Goal: Task Accomplishment & Management: Use online tool/utility

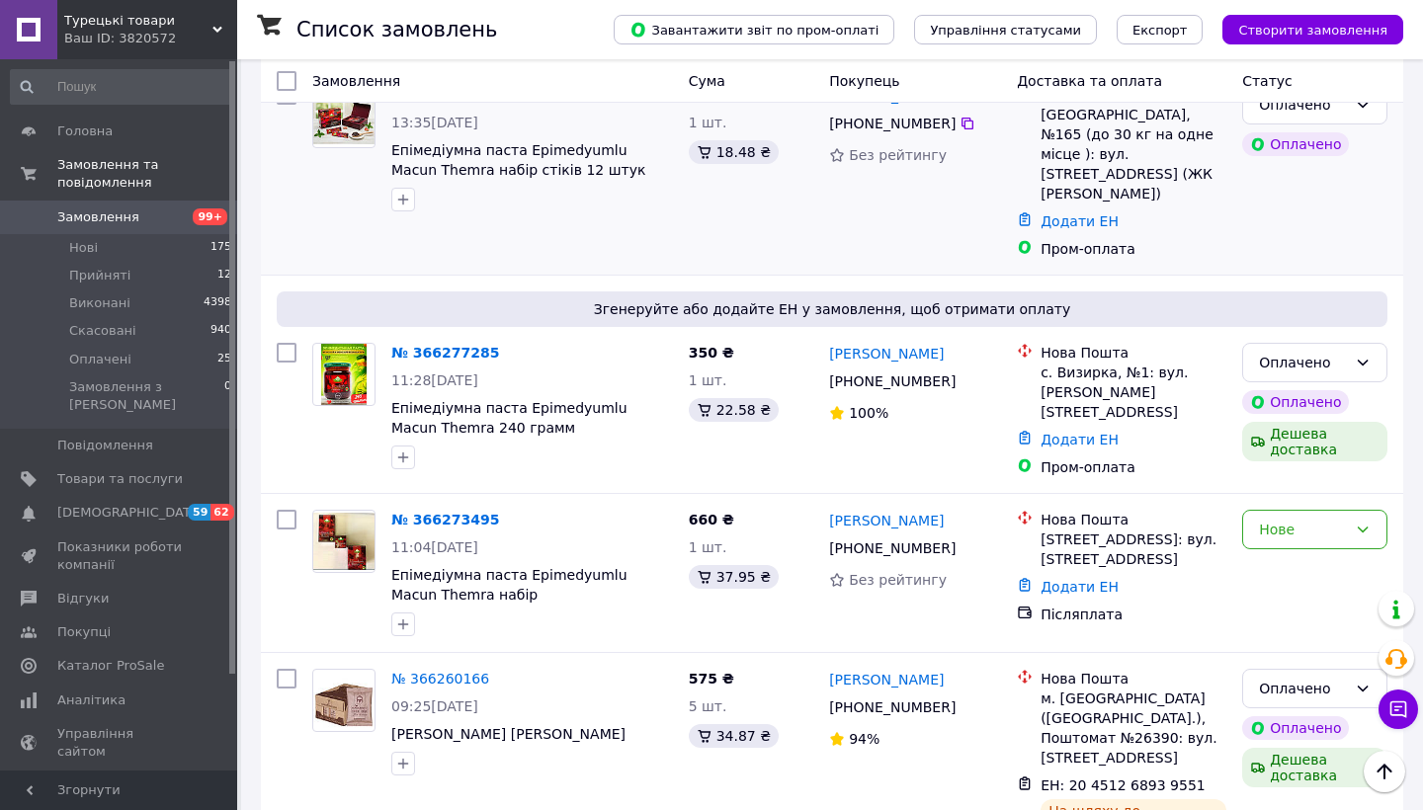
scroll to position [342, 0]
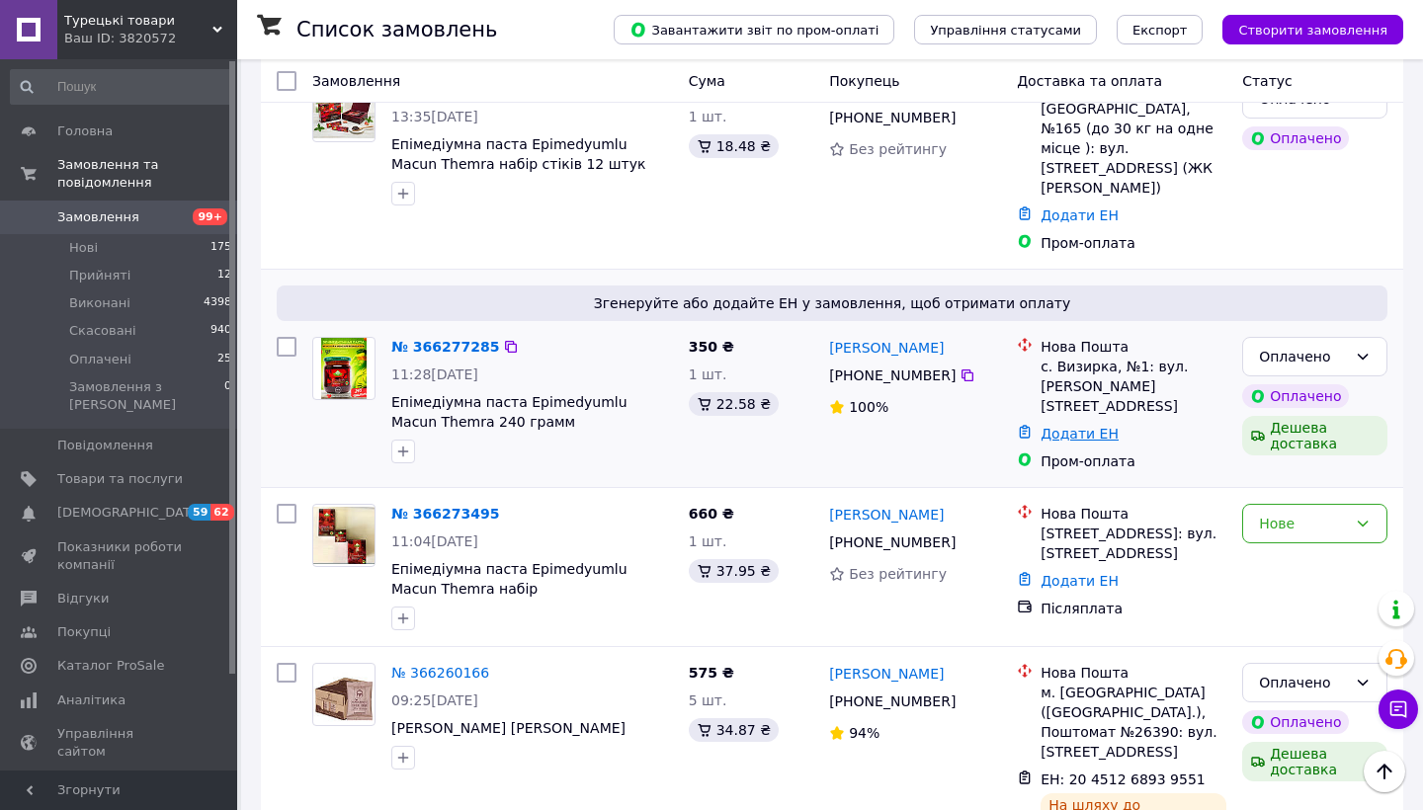
click at [1084, 426] on link "Додати ЕН" at bounding box center [1079, 434] width 78 height 16
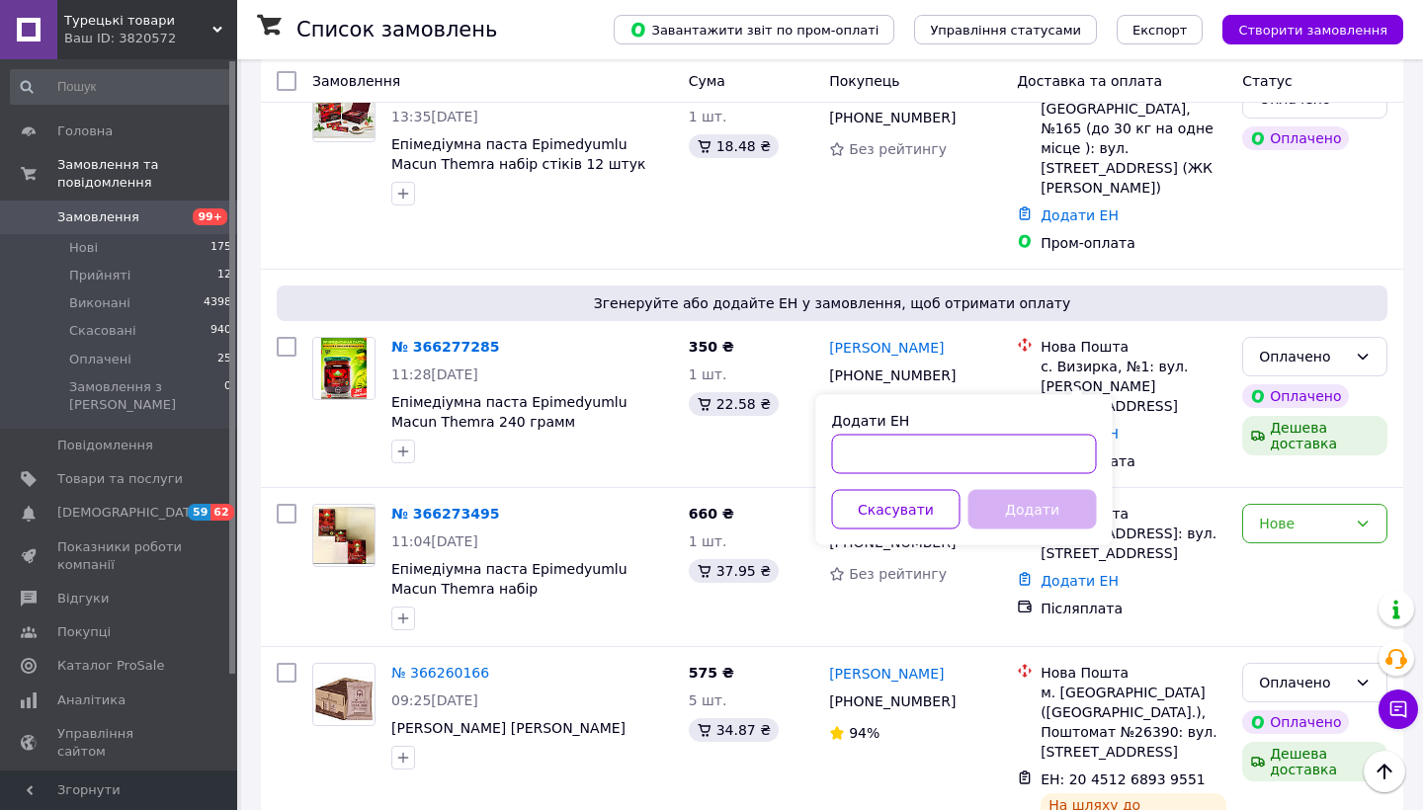
click at [964, 463] on input "Додати ЕН" at bounding box center [964, 455] width 265 height 40
paste input "59001474616927"
type input "59001474616927"
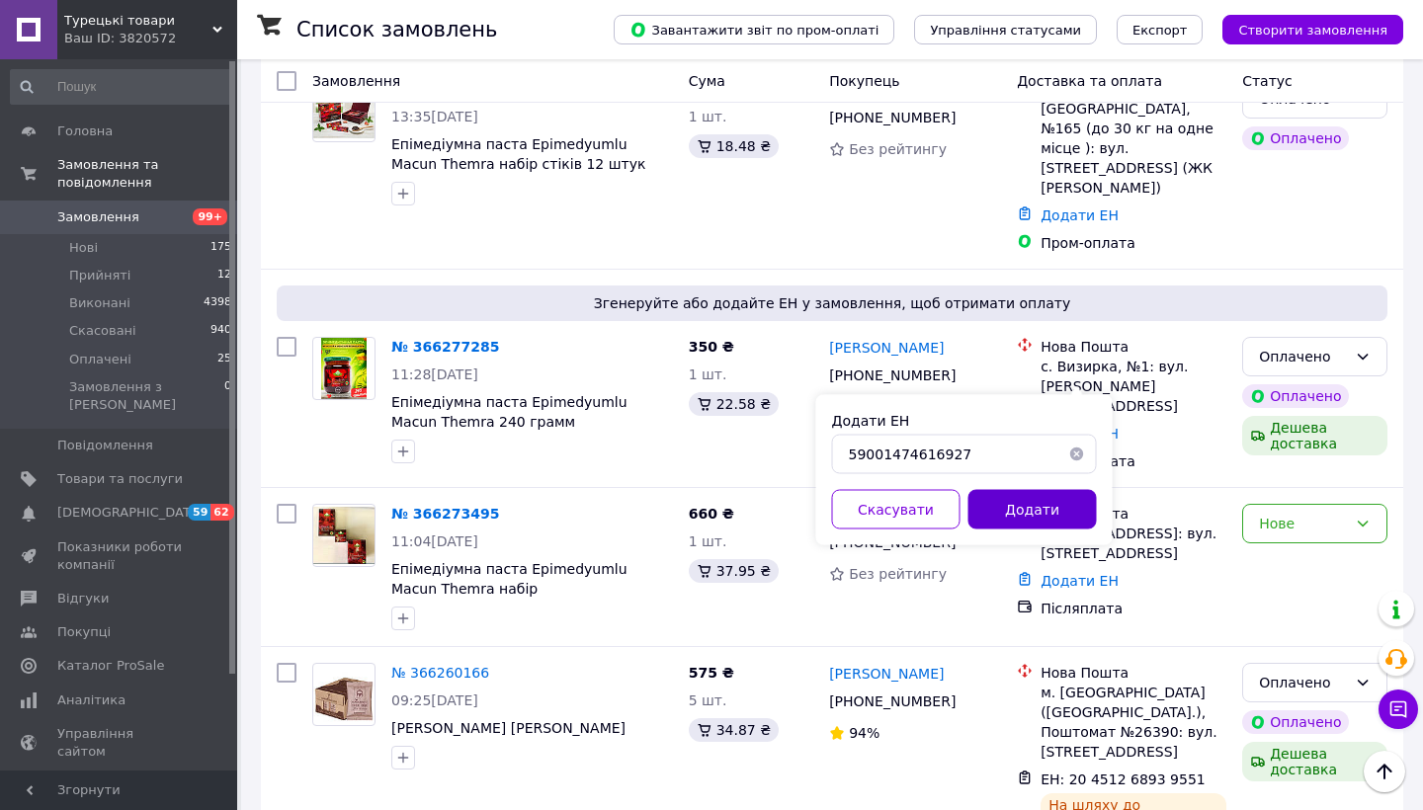
click at [1024, 515] on button "Додати" at bounding box center [1032, 510] width 128 height 40
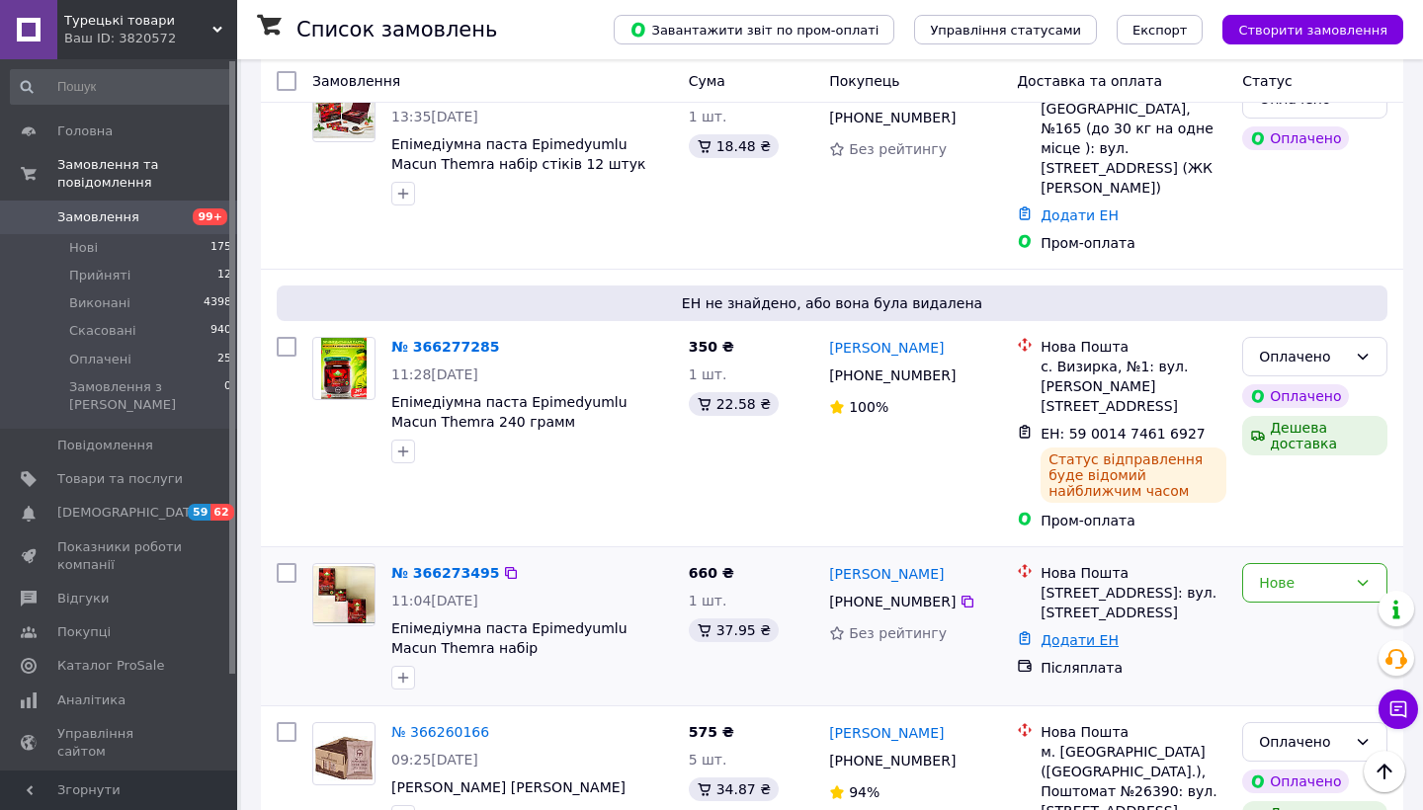
click at [1096, 632] on link "Додати ЕН" at bounding box center [1079, 640] width 78 height 16
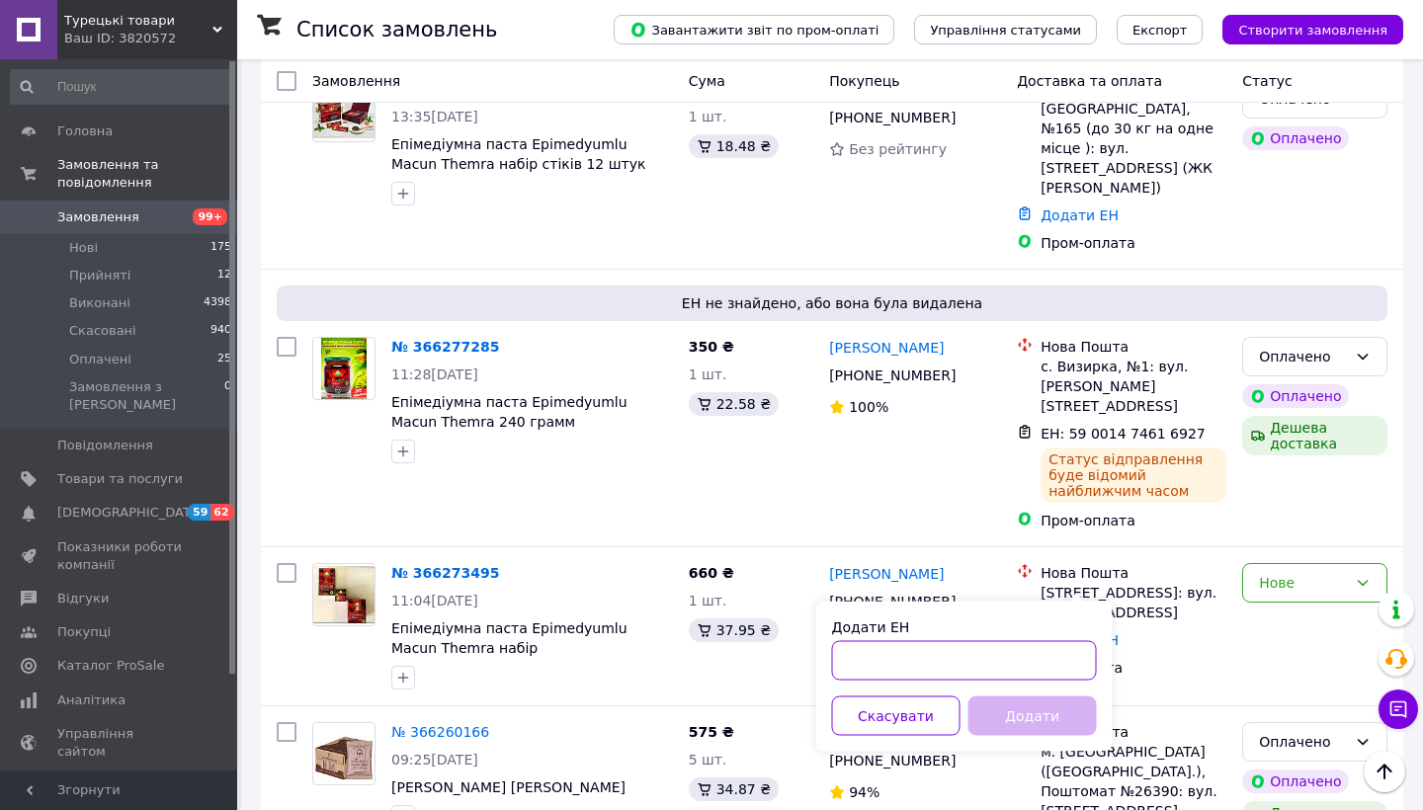
click at [859, 665] on input "Додати ЕН" at bounding box center [964, 661] width 265 height 40
paste input "59001474616609"
type input "59001474616609"
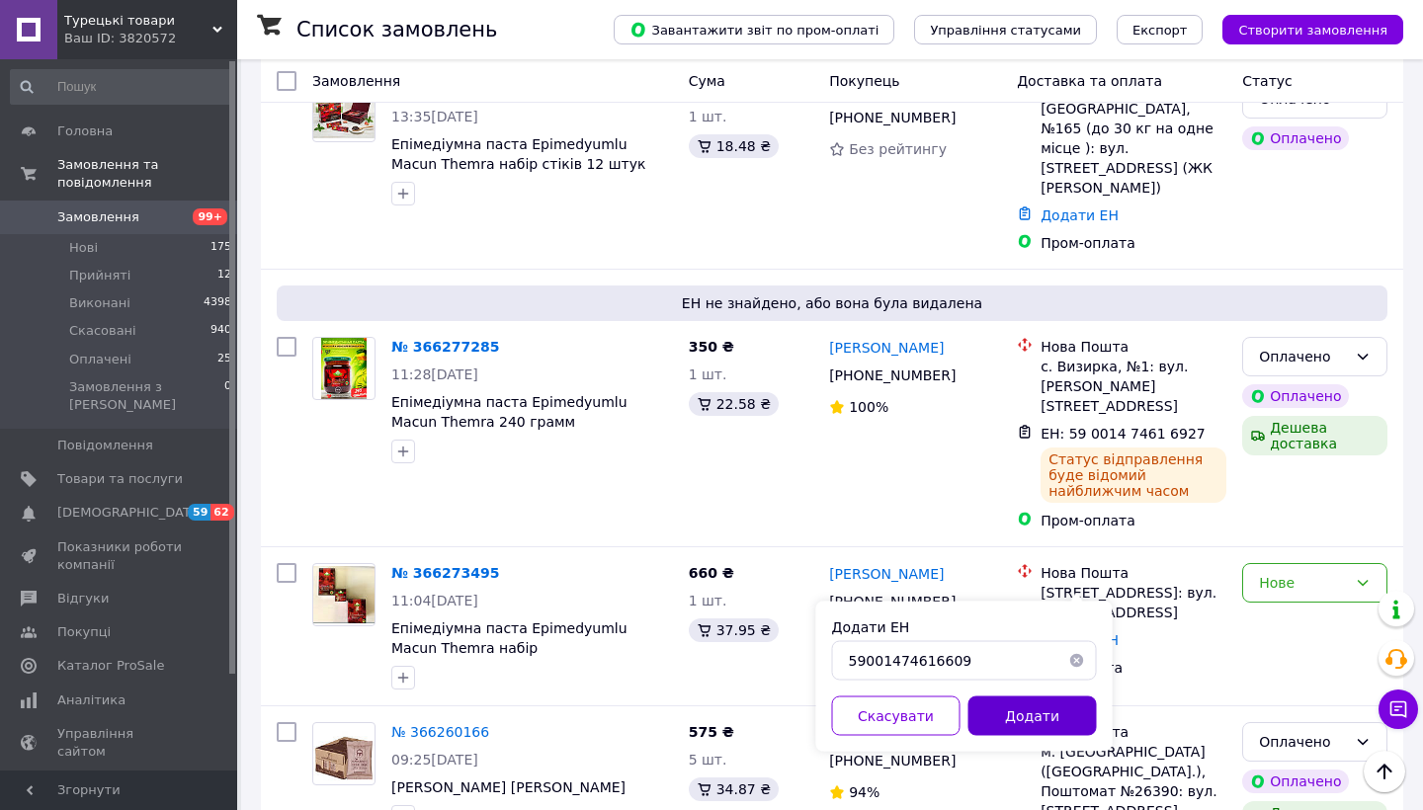
click at [1007, 722] on button "Додати" at bounding box center [1032, 717] width 128 height 40
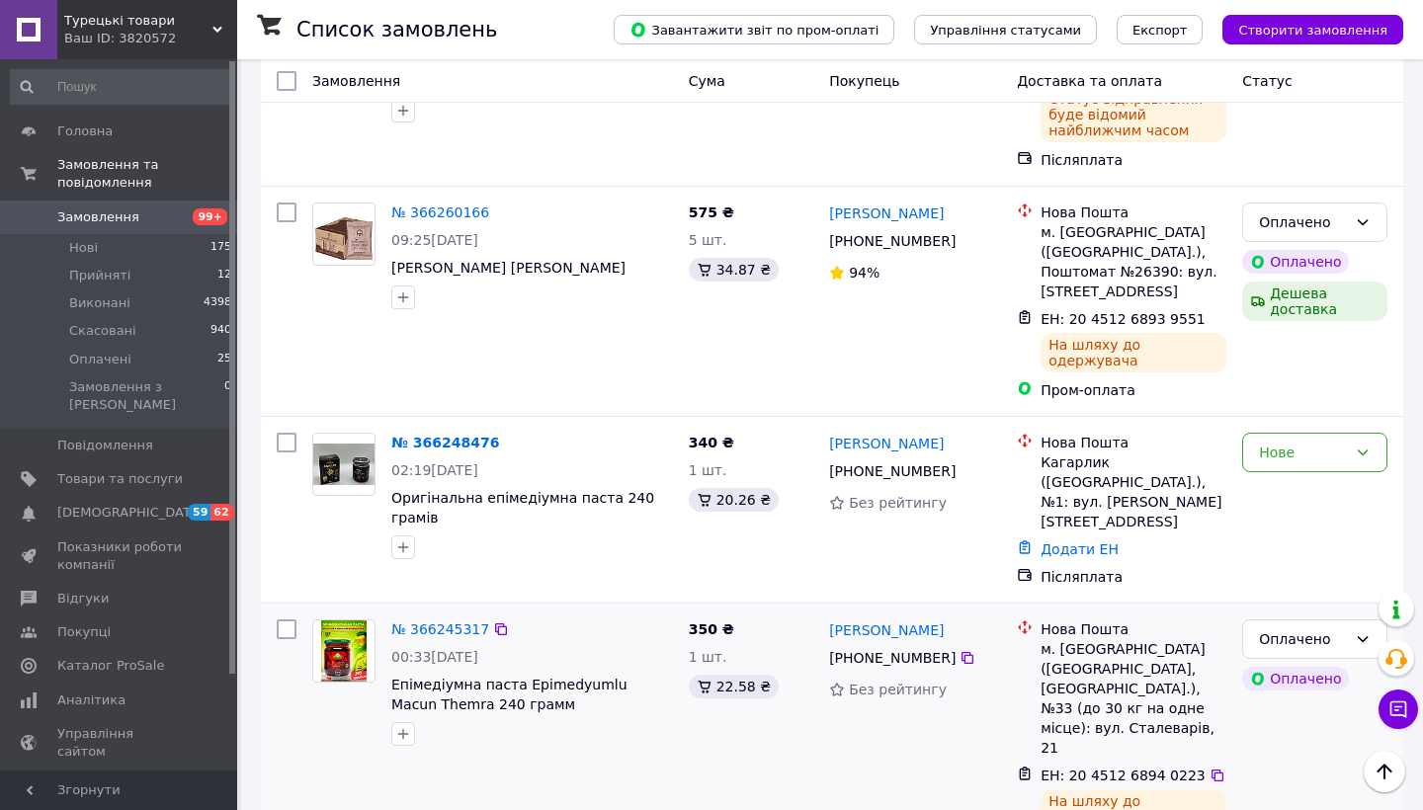
scroll to position [913, 0]
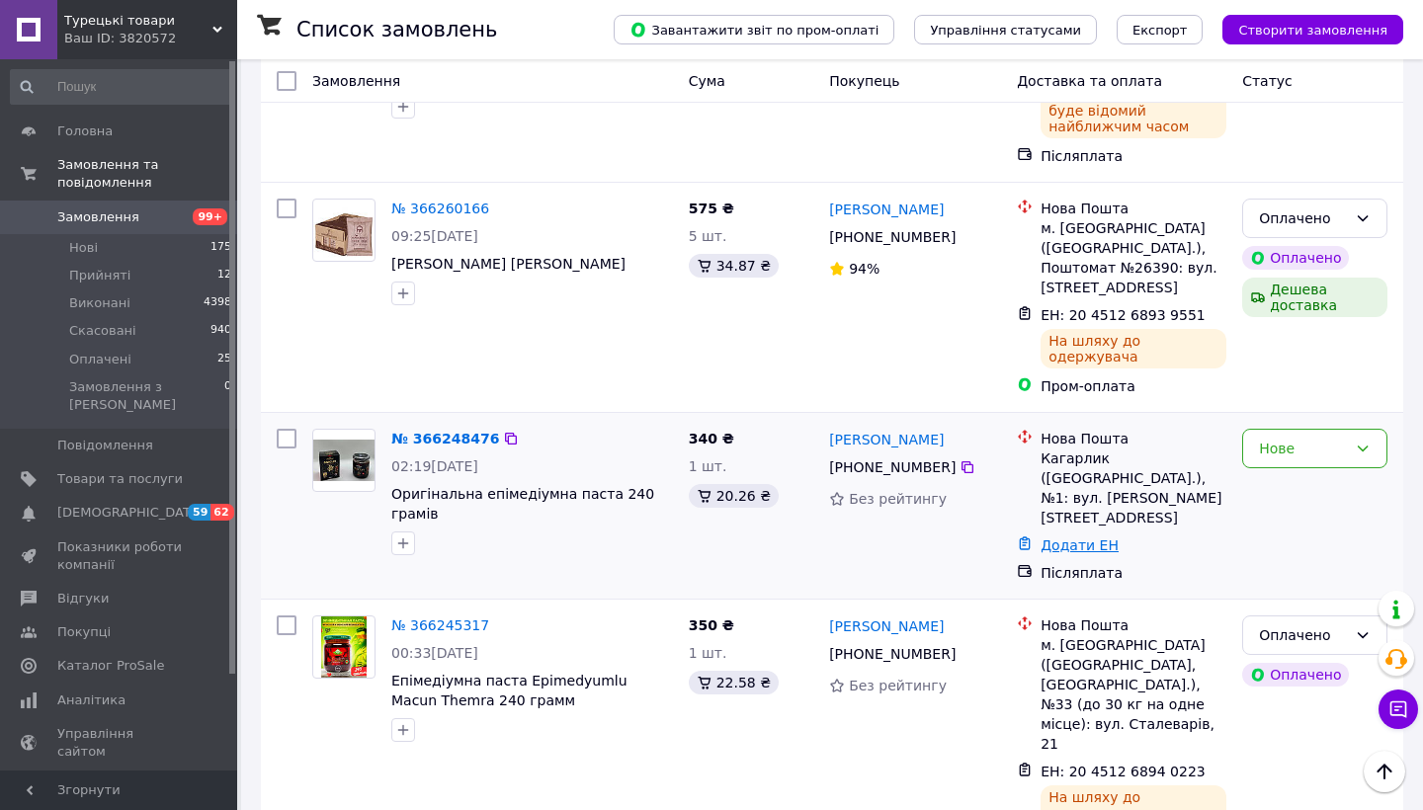
click at [1084, 538] on link "Додати ЕН" at bounding box center [1079, 546] width 78 height 16
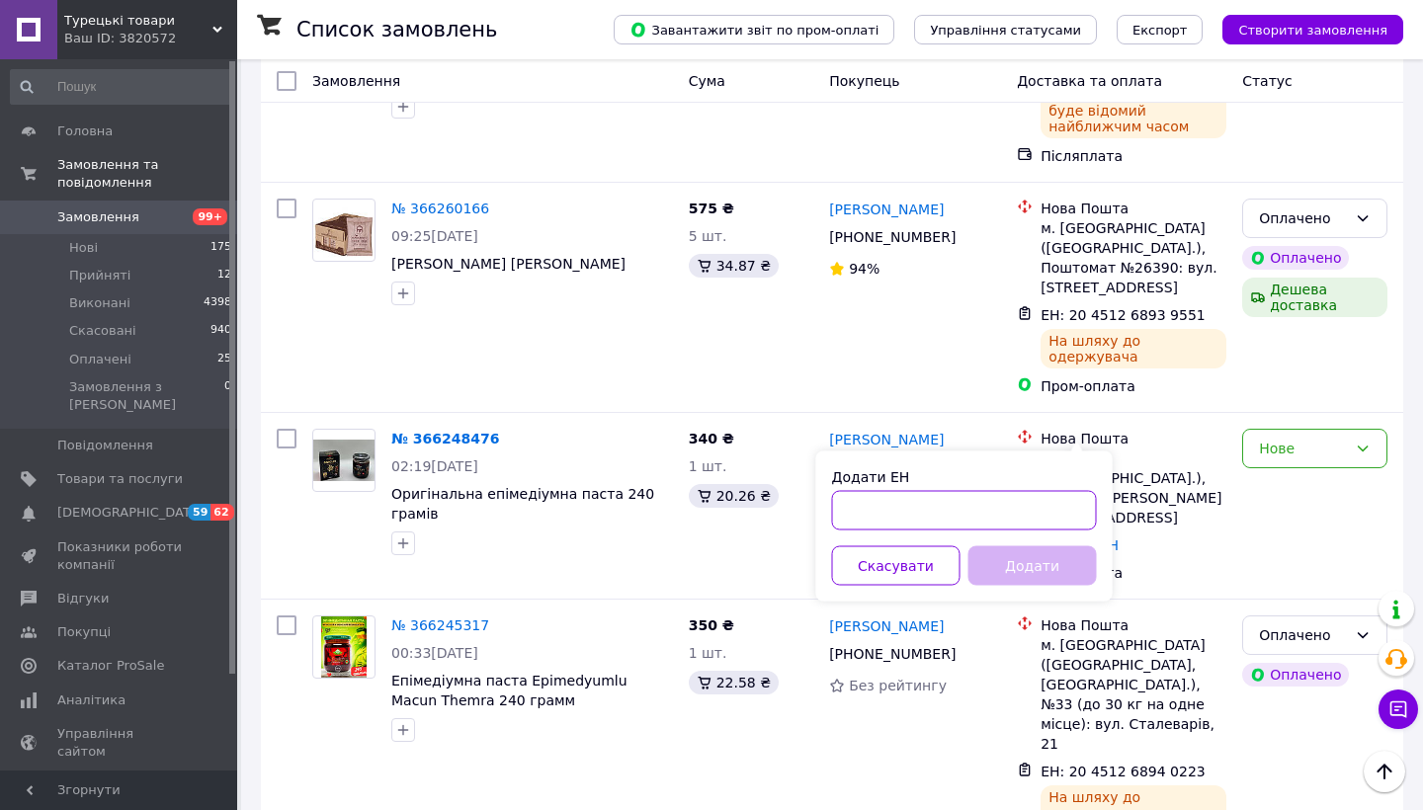
click at [902, 521] on input "Додати ЕН" at bounding box center [964, 511] width 265 height 40
paste input "59001474617144"
type input "59001474617144"
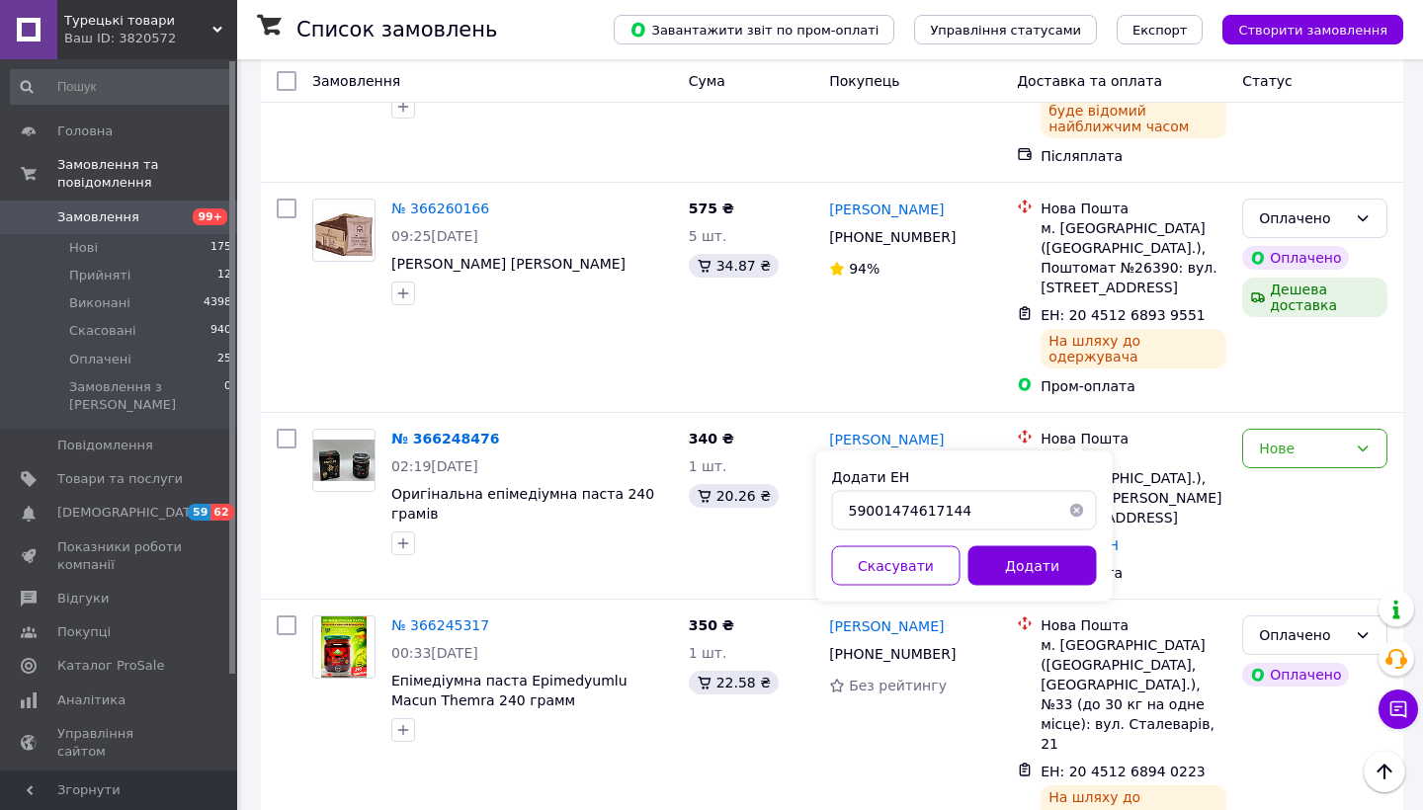
click at [995, 563] on button "Додати" at bounding box center [1032, 566] width 128 height 40
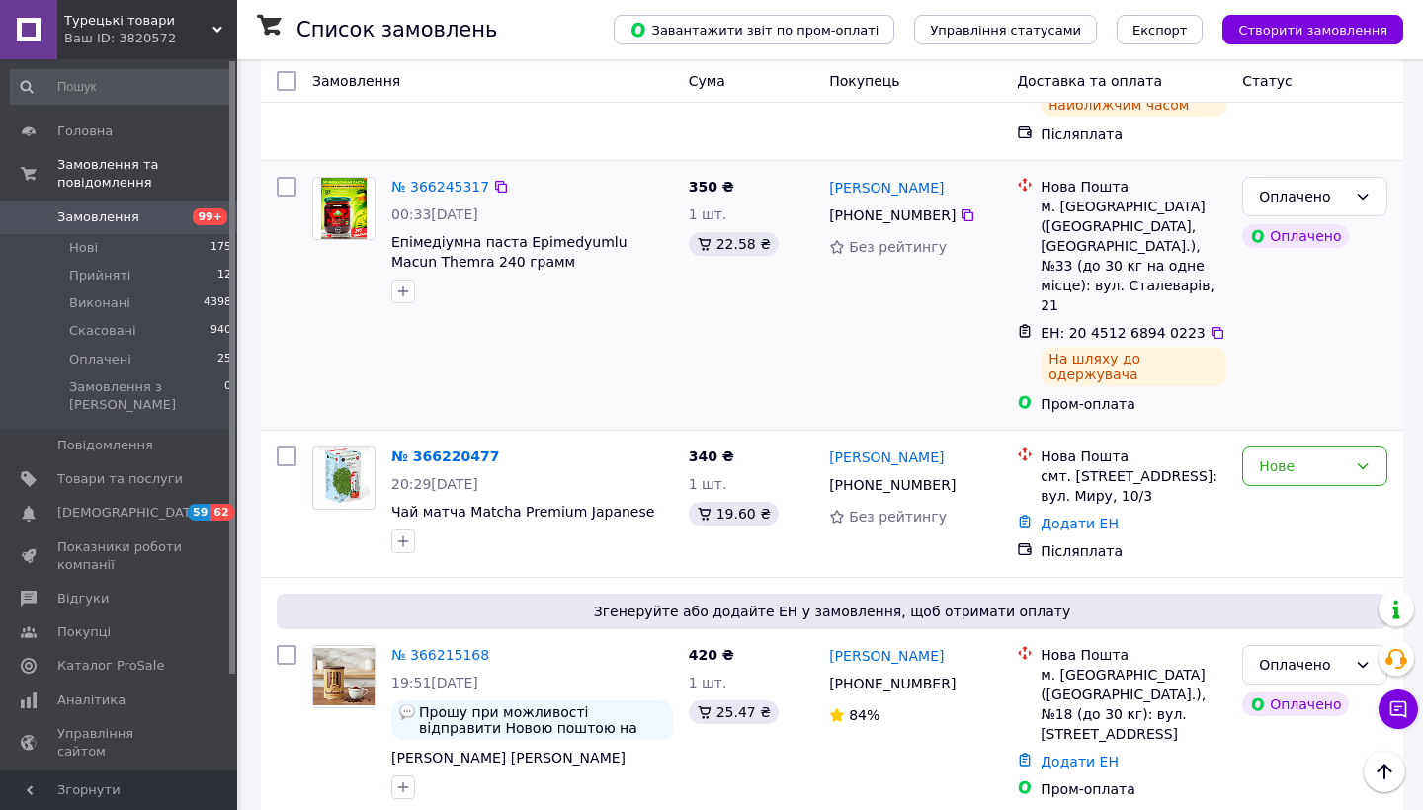
scroll to position [1439, 0]
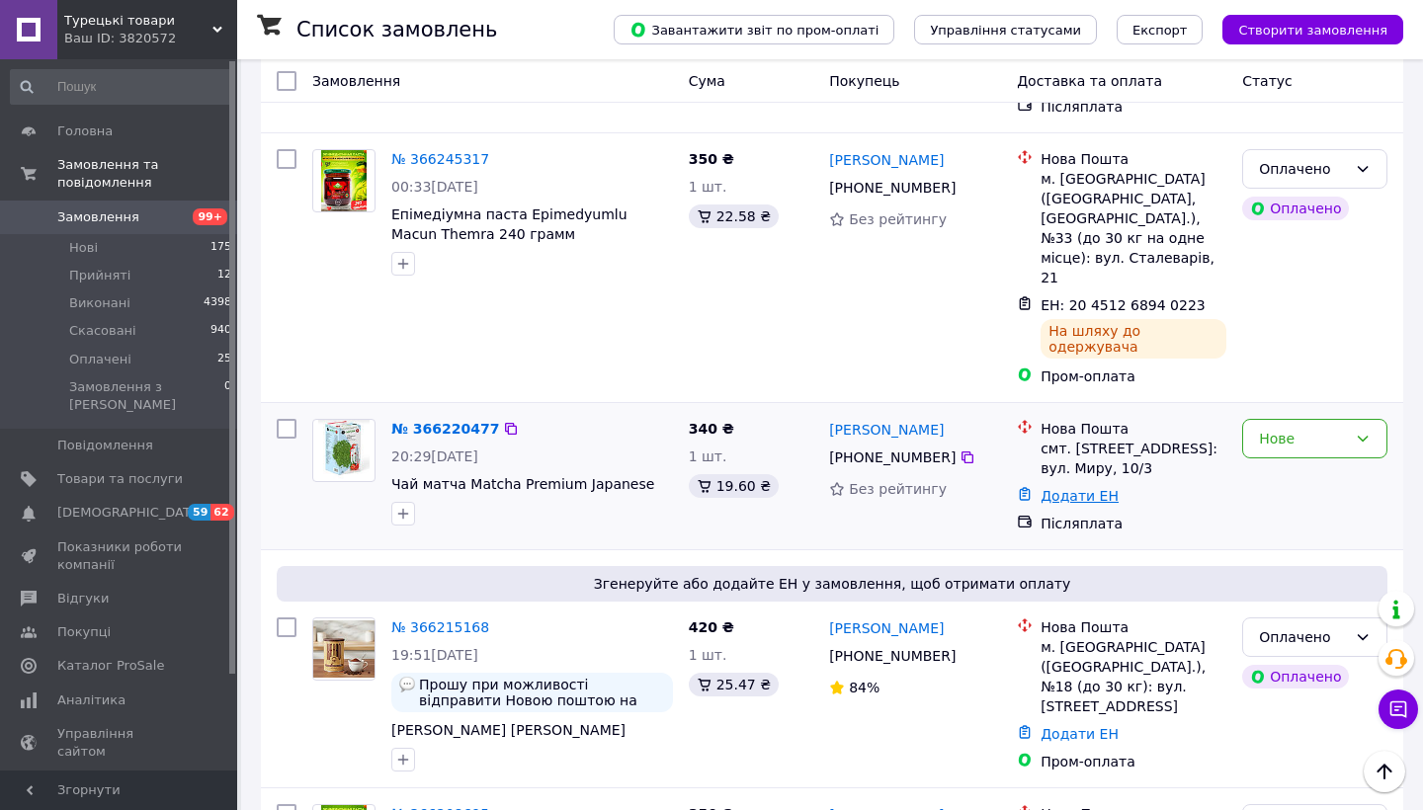
click at [1062, 488] on link "Додати ЕН" at bounding box center [1079, 496] width 78 height 16
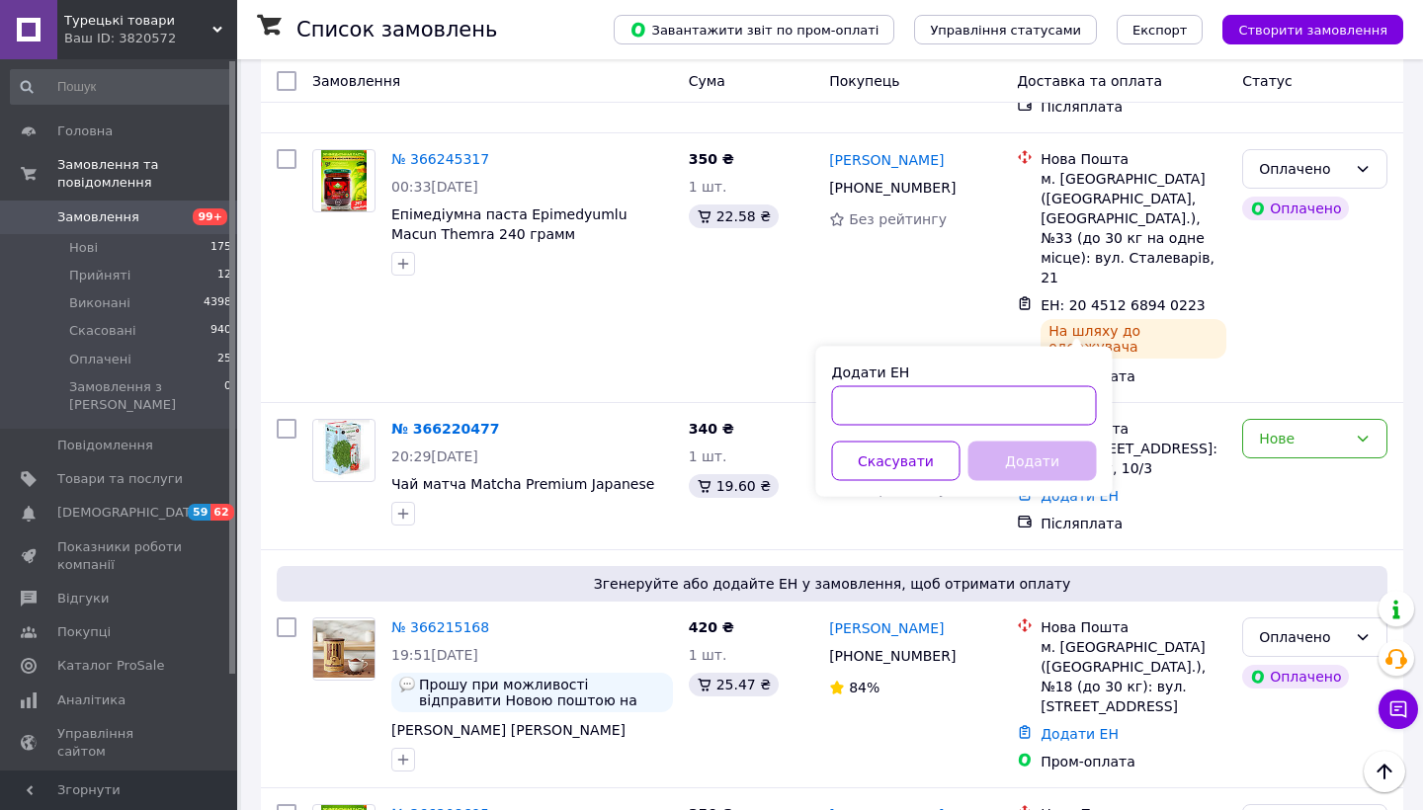
click at [953, 406] on input "Додати ЕН" at bounding box center [964, 406] width 265 height 40
paste input "59001474617749"
type input "59001474617749"
click at [1005, 470] on button "Додати" at bounding box center [1032, 462] width 128 height 40
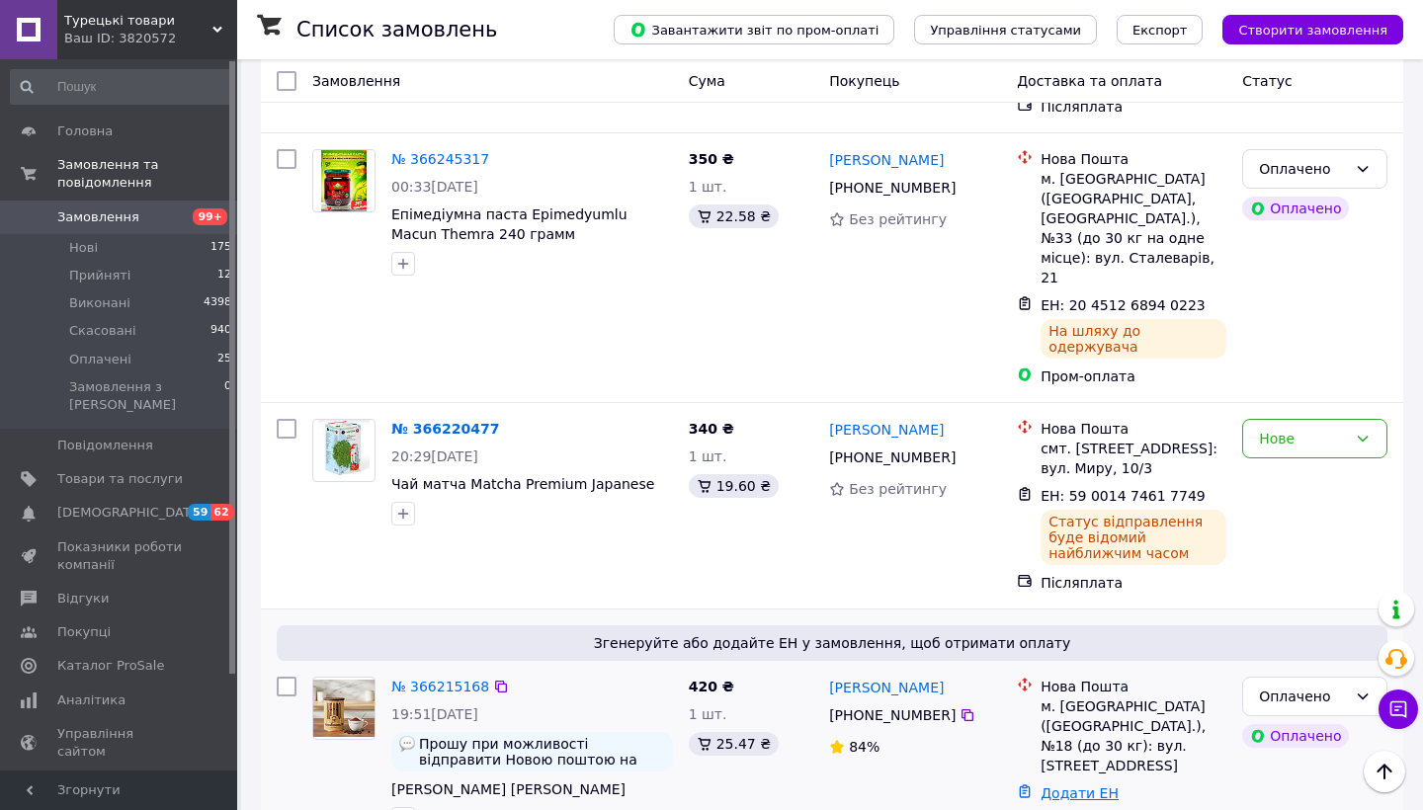
click at [1067, 786] on link "Додати ЕН" at bounding box center [1079, 794] width 78 height 16
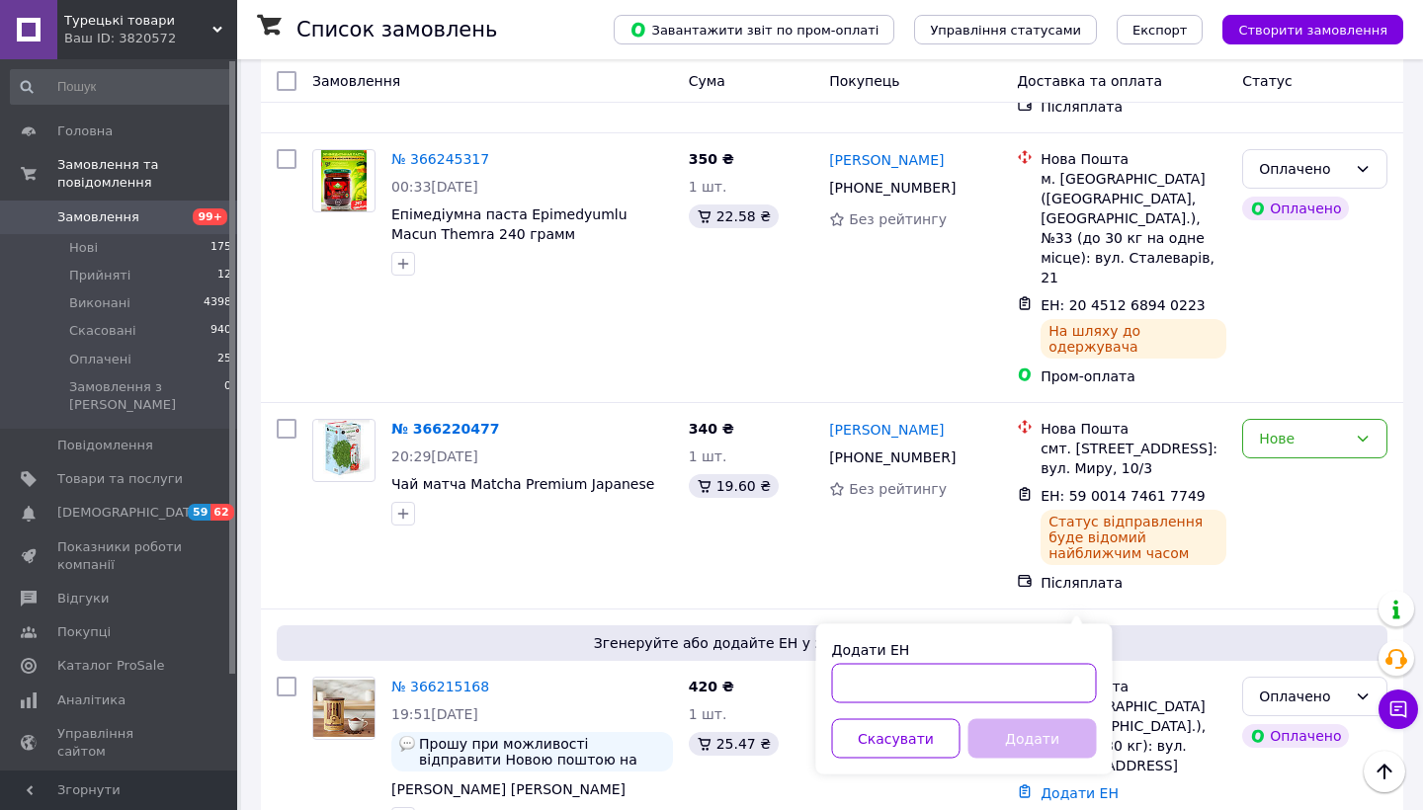
click at [881, 677] on input "Додати ЕН" at bounding box center [964, 684] width 265 height 40
paste input "[CREDIT_CARD_NUMBER]"
type input "[CREDIT_CARD_NUMBER]"
click at [1047, 732] on button "Додати" at bounding box center [1032, 739] width 128 height 40
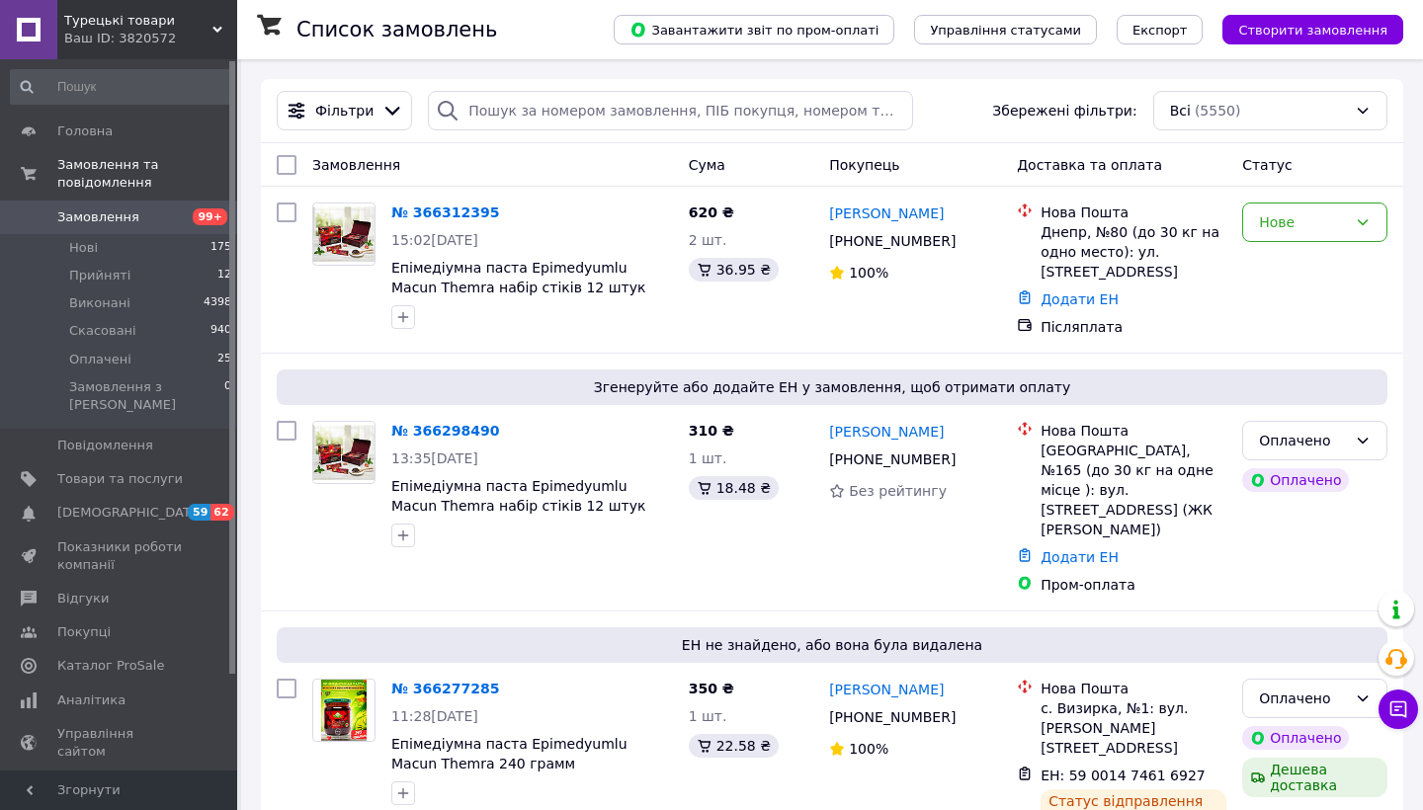
scroll to position [0, 0]
